Goal: Find specific page/section

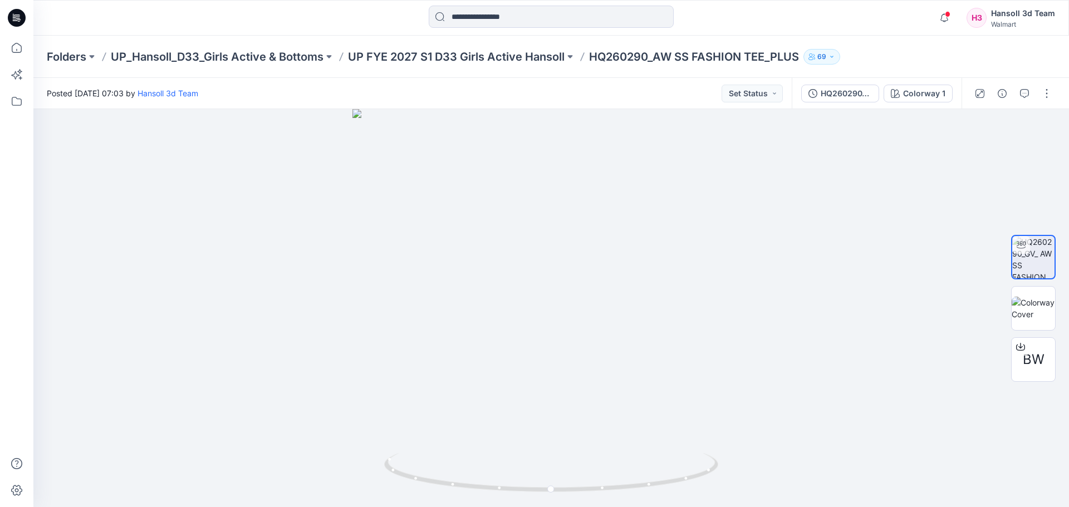
click at [842, 230] on div at bounding box center [550, 308] width 1035 height 398
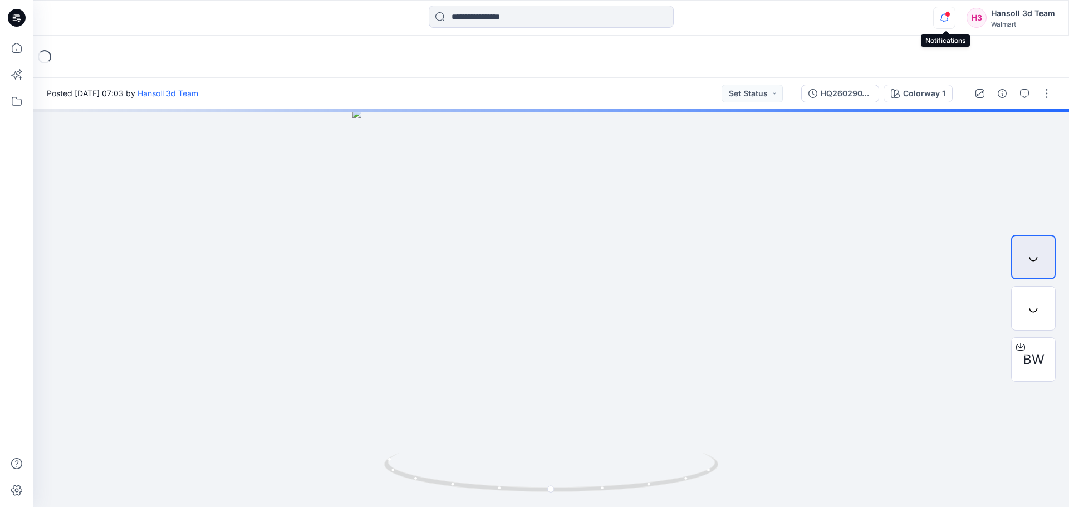
click at [942, 20] on icon "button" at bounding box center [944, 17] width 8 height 7
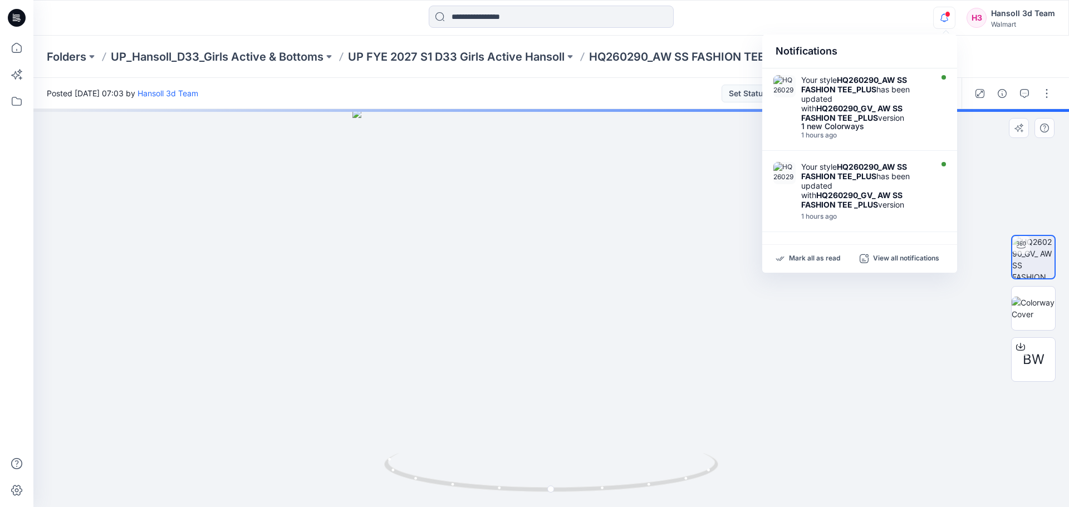
click at [923, 329] on div at bounding box center [550, 308] width 1035 height 398
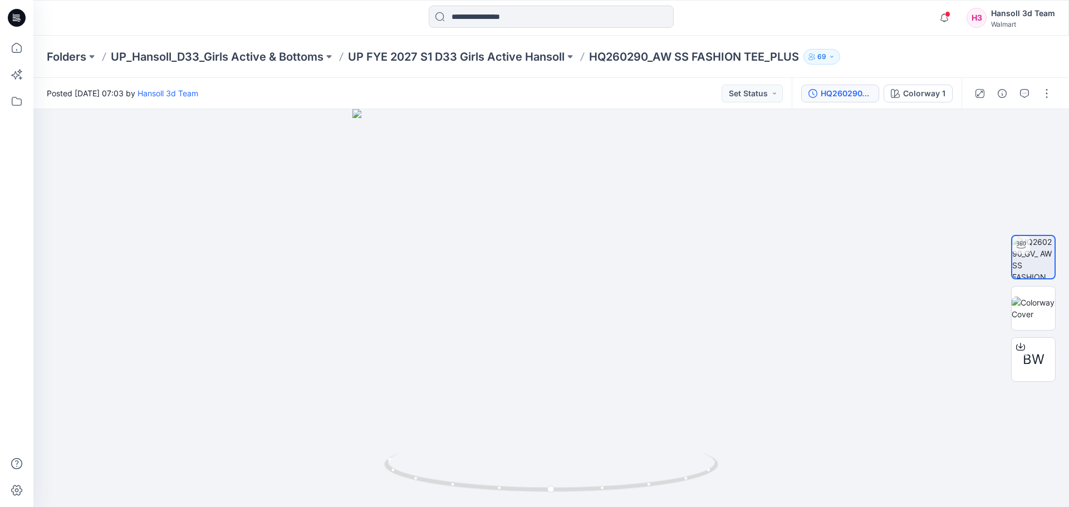
click at [854, 97] on div "HQ260290_GV_ AW SS FASHION TEE _PLUS" at bounding box center [846, 93] width 51 height 12
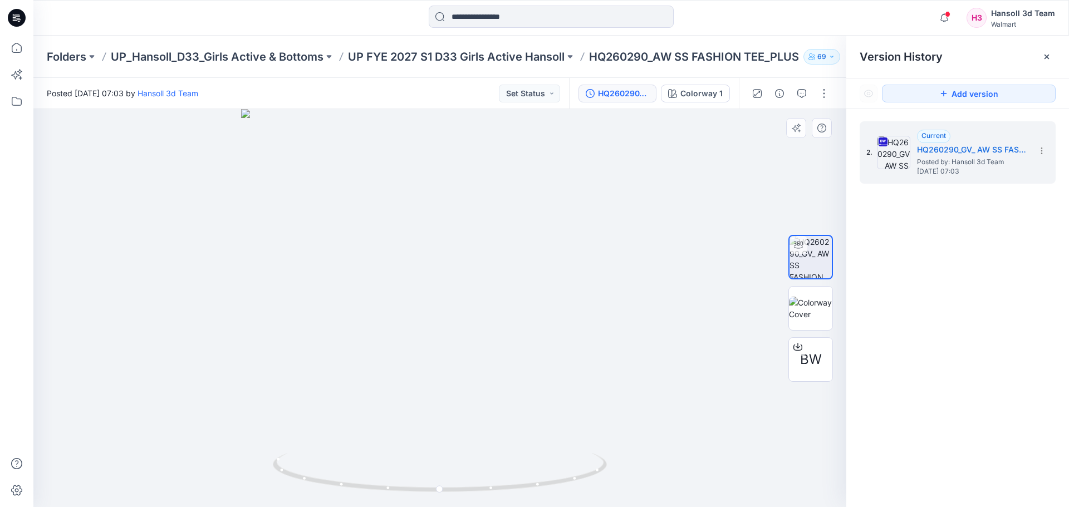
click at [763, 191] on div at bounding box center [439, 308] width 813 height 398
click at [23, 50] on icon at bounding box center [16, 48] width 24 height 24
